Goal: Check status: Check status

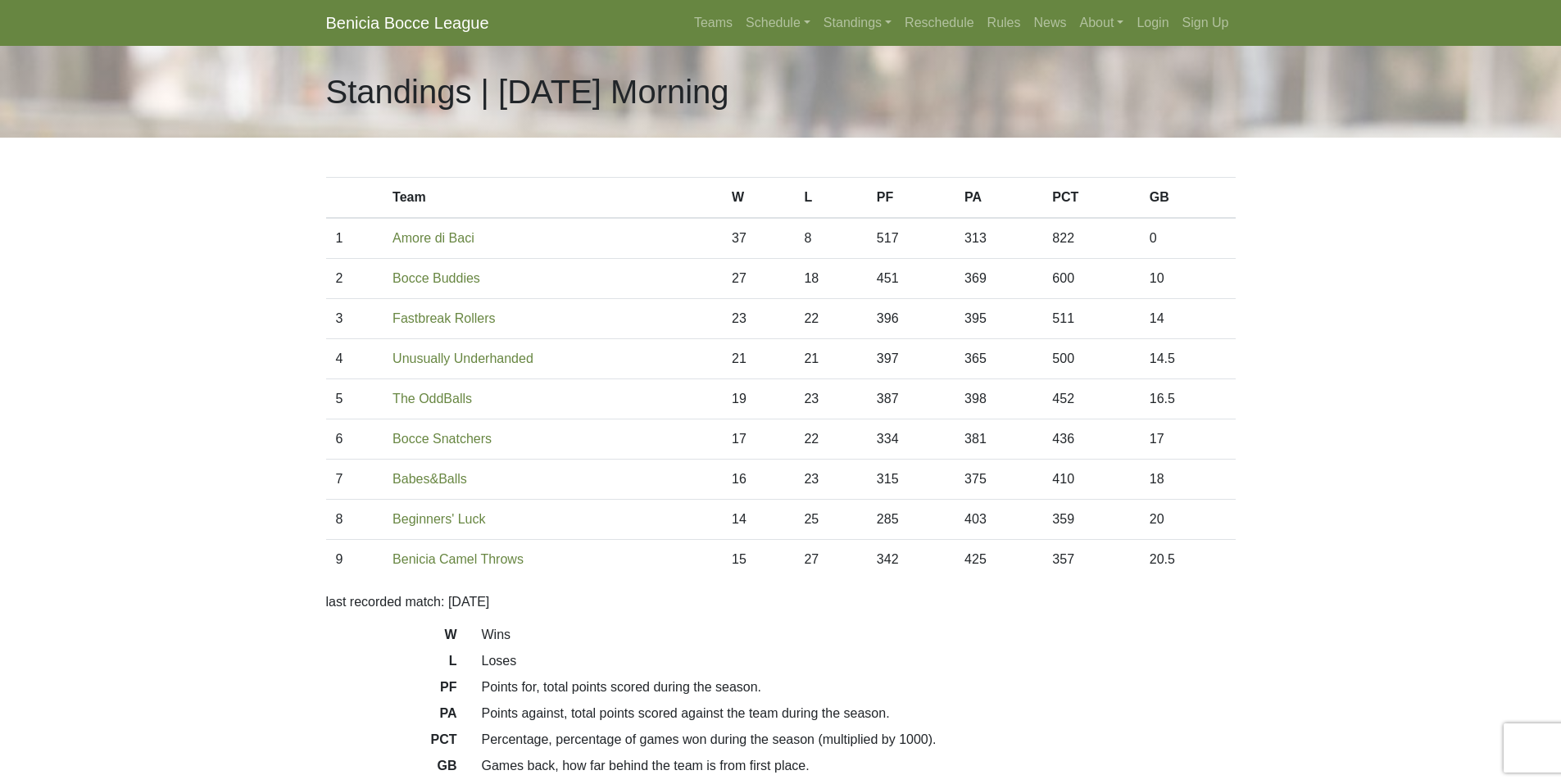
drag, startPoint x: 384, startPoint y: 315, endPoint x: 1206, endPoint y: 409, distance: 827.4
click at [1206, 409] on tbody "1 Amore di Baci 37 8 517 313 822 0 2 Bocce Buddies 27 18 451 369 600 10 3 23 22…" at bounding box center [780, 398] width 910 height 362
copy tbody "Fastbreak Rollers 23 22 396 395 511 14 4 Unusually Underhanded 21 21 397 365 50…"
click at [440, 398] on link "The OddBalls" at bounding box center [432, 398] width 79 height 14
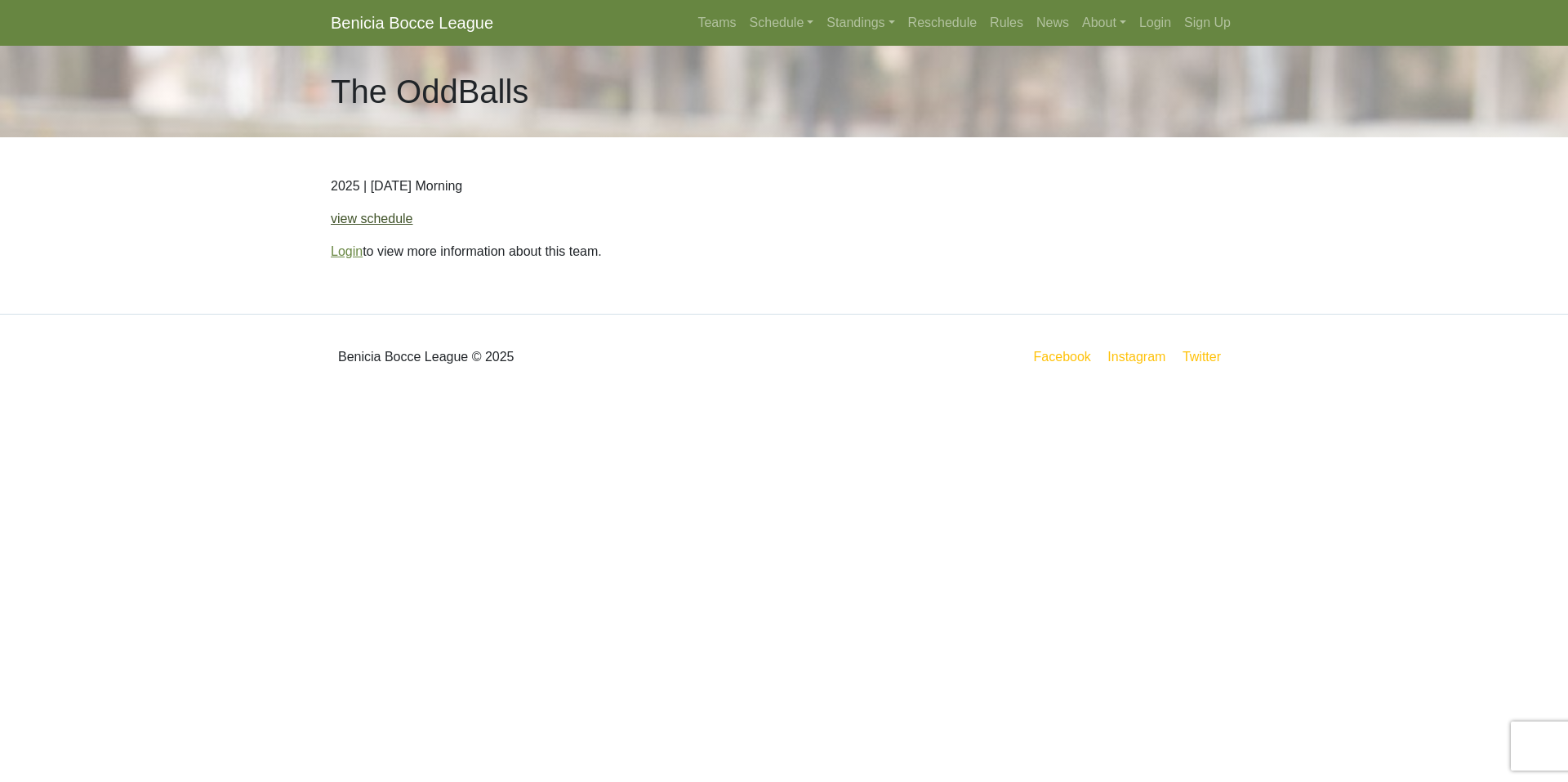
click at [369, 222] on link "view schedule" at bounding box center [372, 218] width 83 height 14
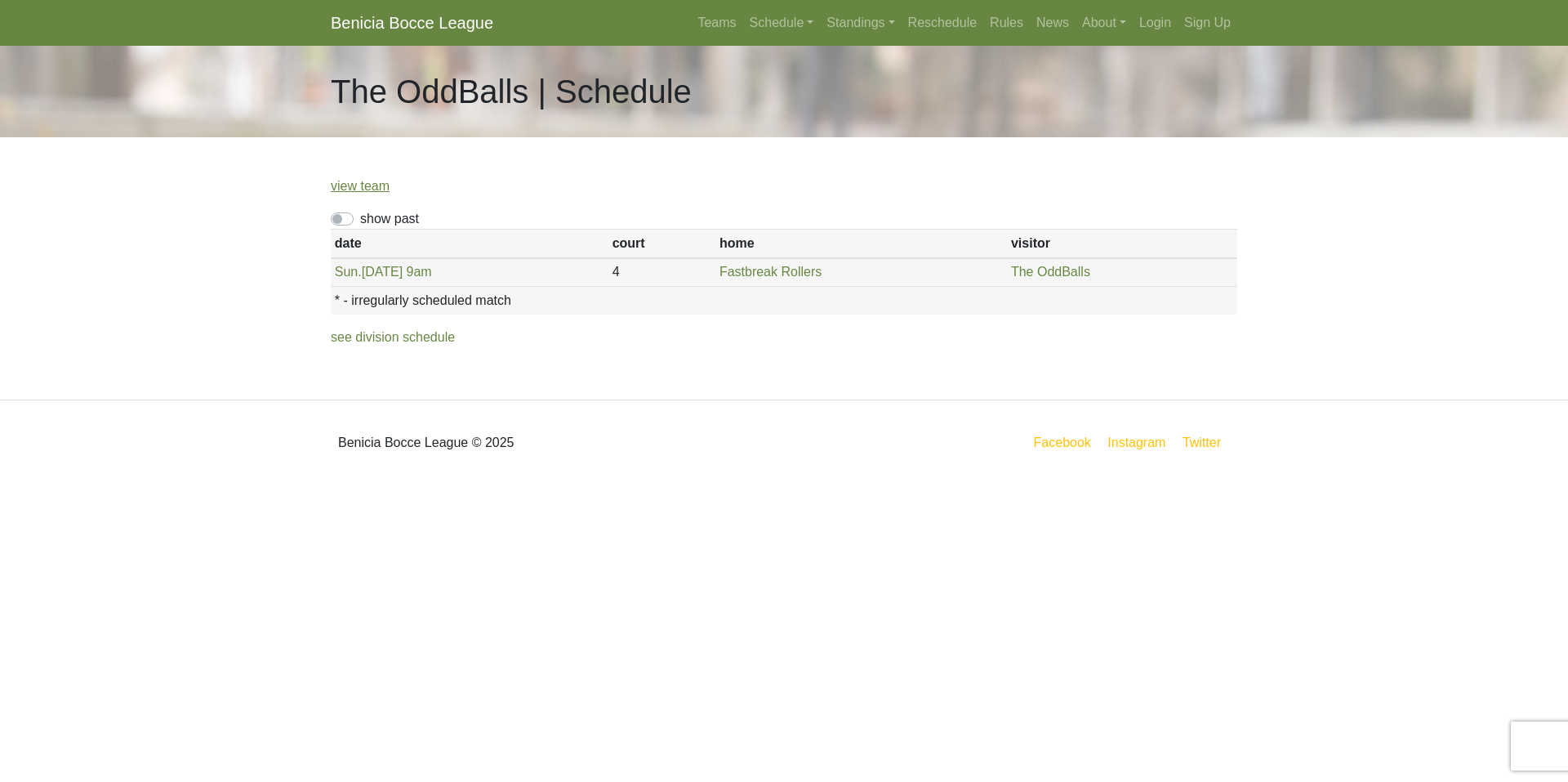
click at [378, 222] on label "show past" at bounding box center [390, 218] width 59 height 19
click at [371, 220] on input "show past" at bounding box center [366, 214] width 11 height 11
checkbox input "true"
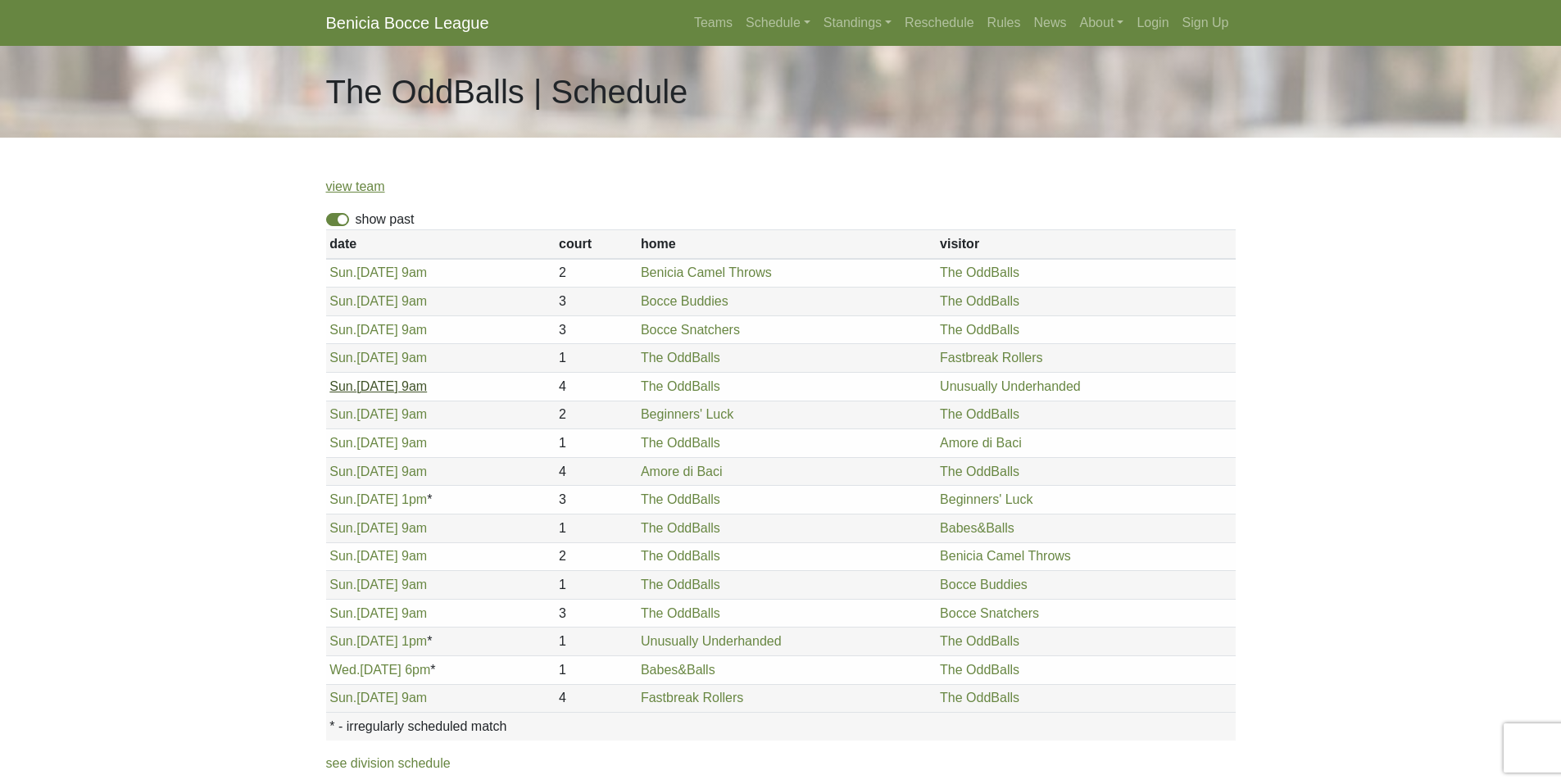
click at [392, 381] on link "[DATE] 9am" at bounding box center [378, 386] width 98 height 14
